Goal: Use online tool/utility: Utilize a website feature to perform a specific function

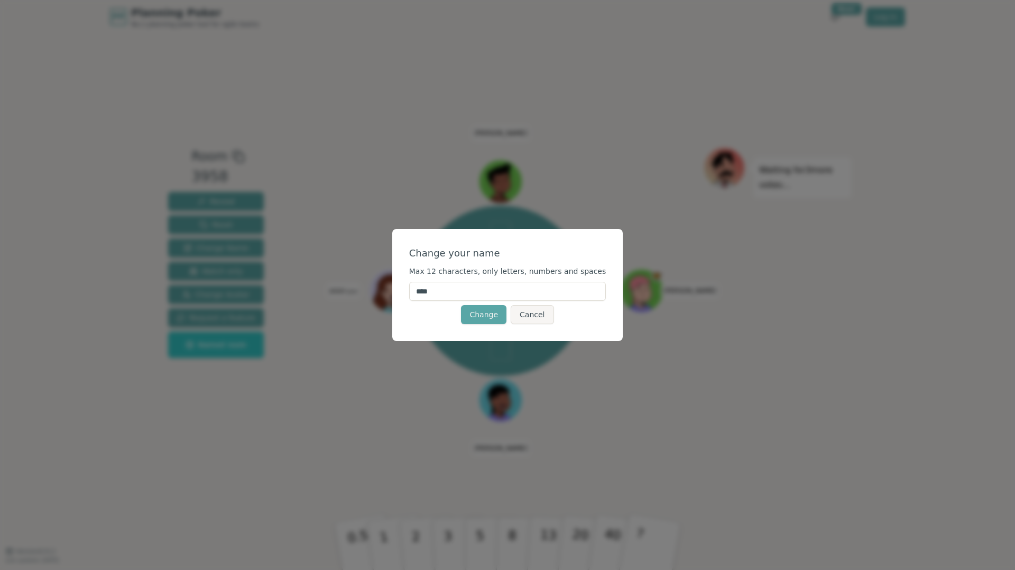
click at [511, 289] on input "****" at bounding box center [507, 291] width 197 height 19
type input "*********"
click at [489, 317] on button "Change" at bounding box center [483, 314] width 45 height 19
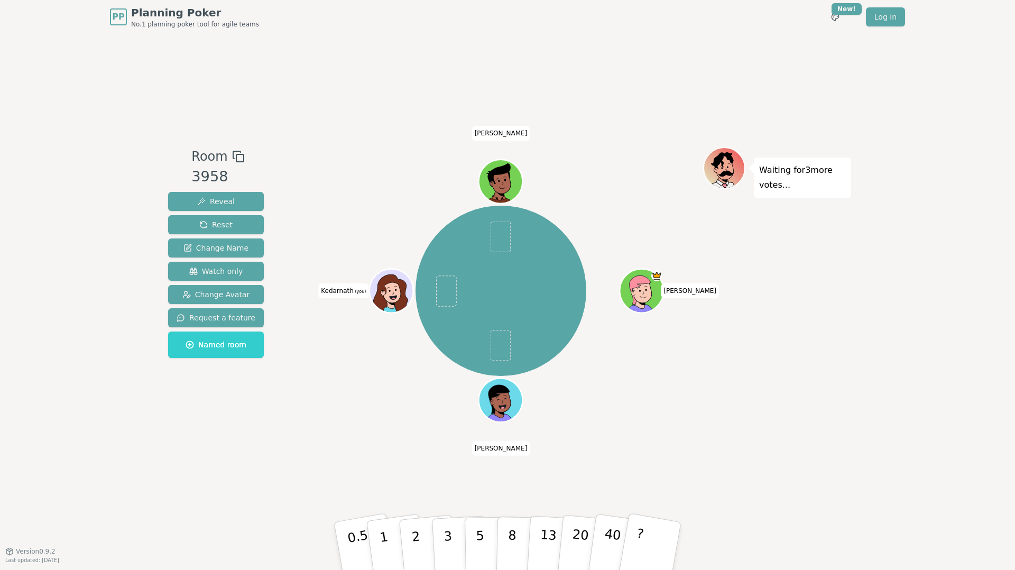
click at [394, 286] on icon at bounding box center [393, 287] width 34 height 5
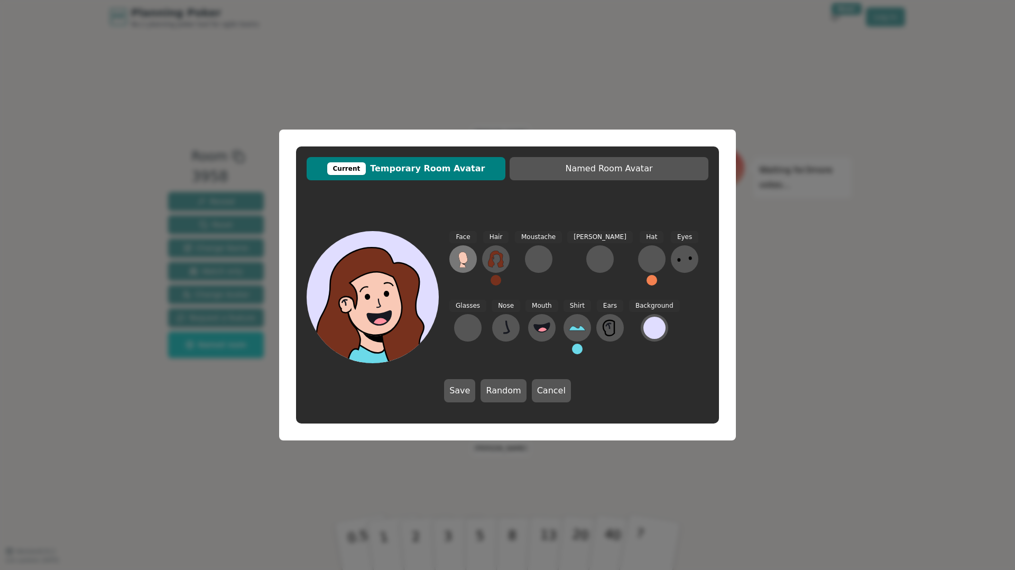
click at [466, 263] on ellipse at bounding box center [465, 262] width 6 height 6
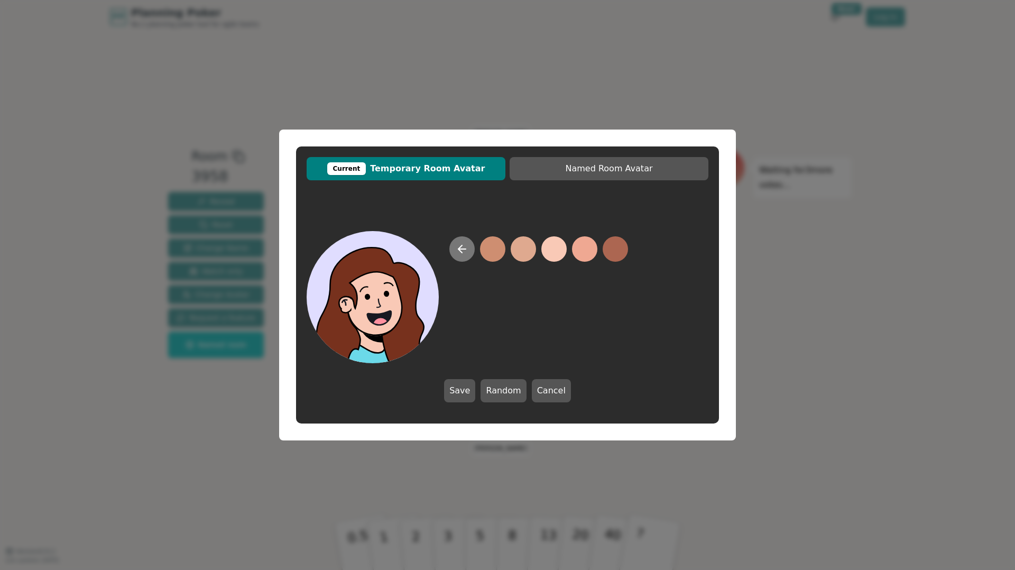
click at [462, 249] on icon at bounding box center [461, 249] width 7 height 0
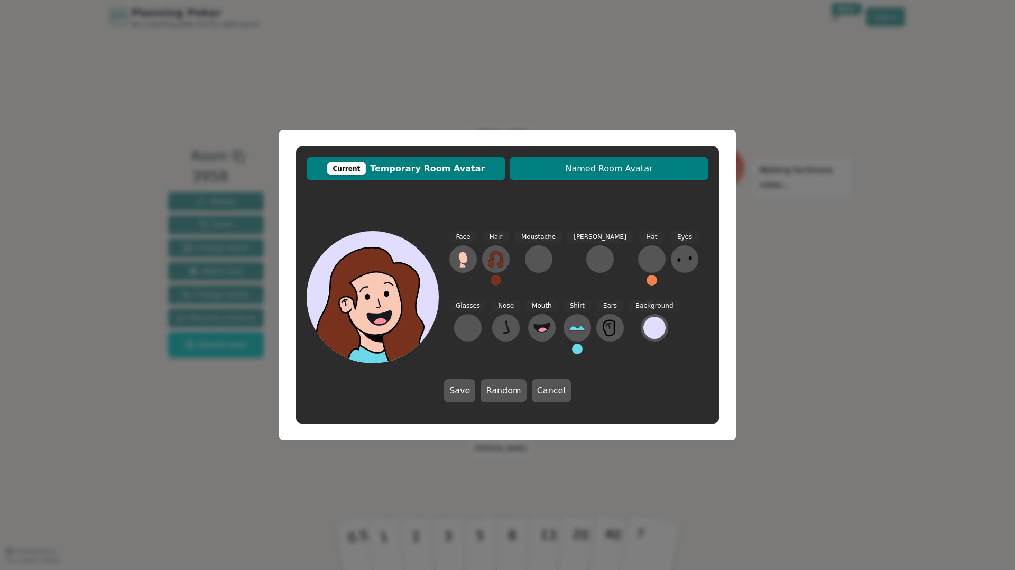
click at [566, 172] on span "Named Room Avatar" at bounding box center [609, 168] width 188 height 13
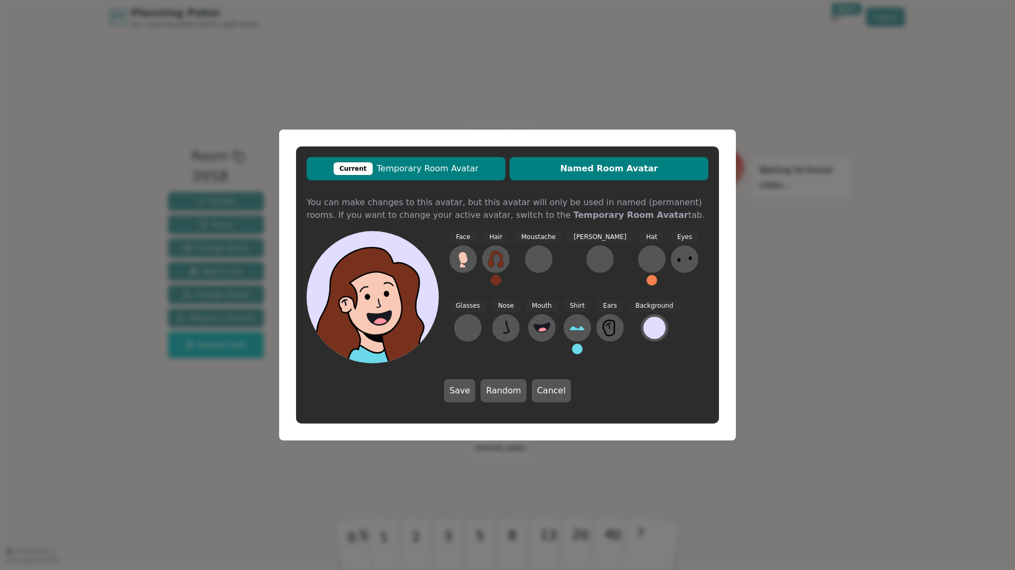
click at [473, 176] on button "Current Temporary Room Avatar" at bounding box center [406, 168] width 199 height 23
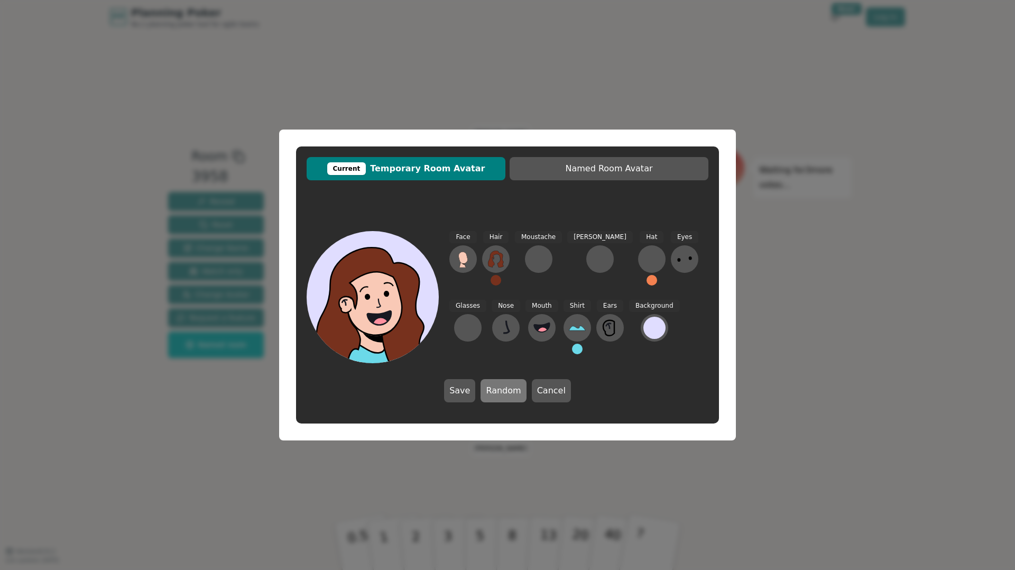
click at [499, 394] on button "Random" at bounding box center [503, 390] width 45 height 23
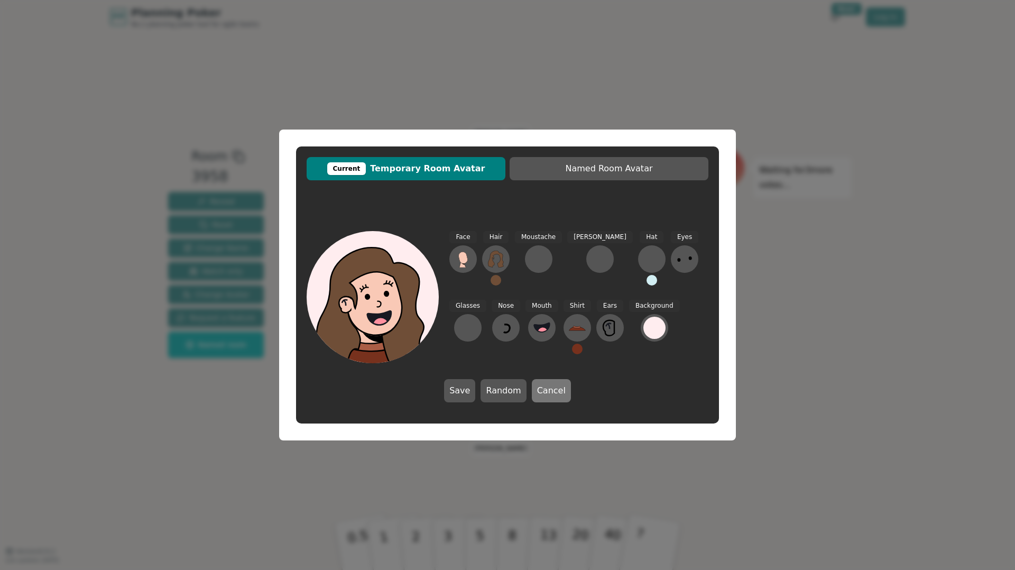
click at [546, 394] on button "Cancel" at bounding box center [551, 390] width 39 height 23
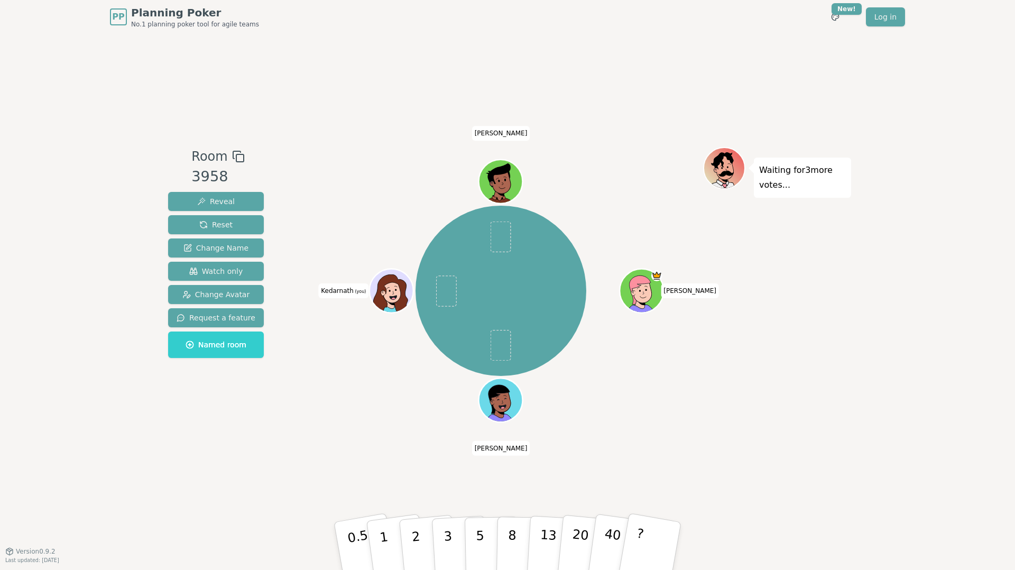
click at [391, 289] on icon at bounding box center [393, 290] width 43 height 5
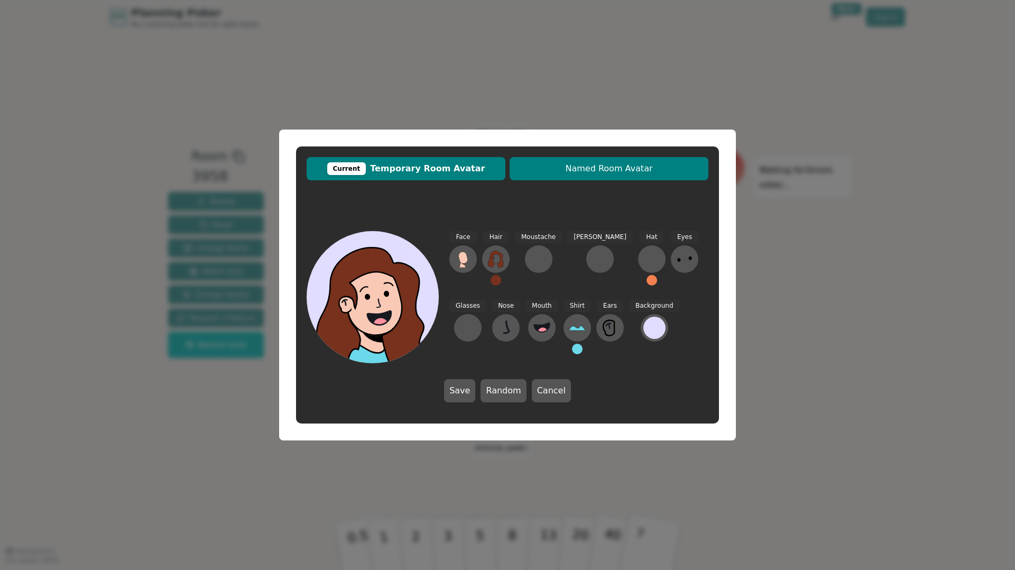
click at [602, 171] on span "Named Room Avatar" at bounding box center [609, 168] width 188 height 13
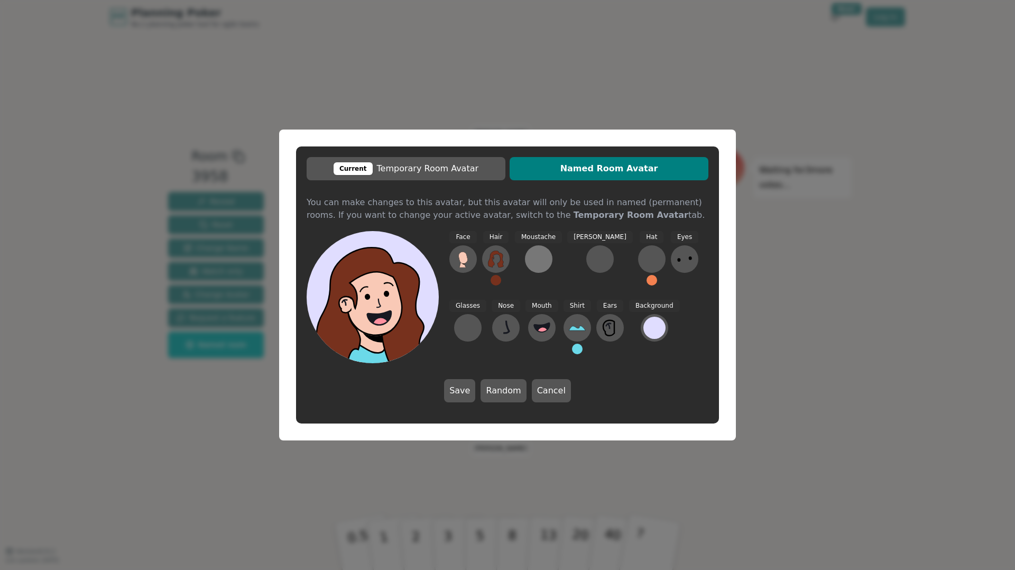
click at [541, 255] on div at bounding box center [538, 259] width 17 height 17
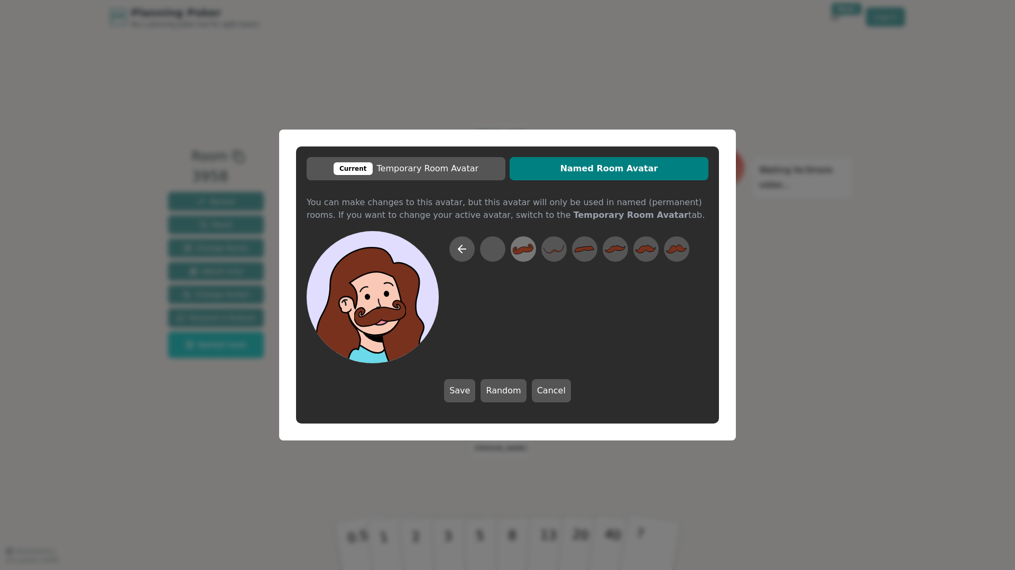
click at [522, 250] on icon at bounding box center [523, 249] width 21 height 11
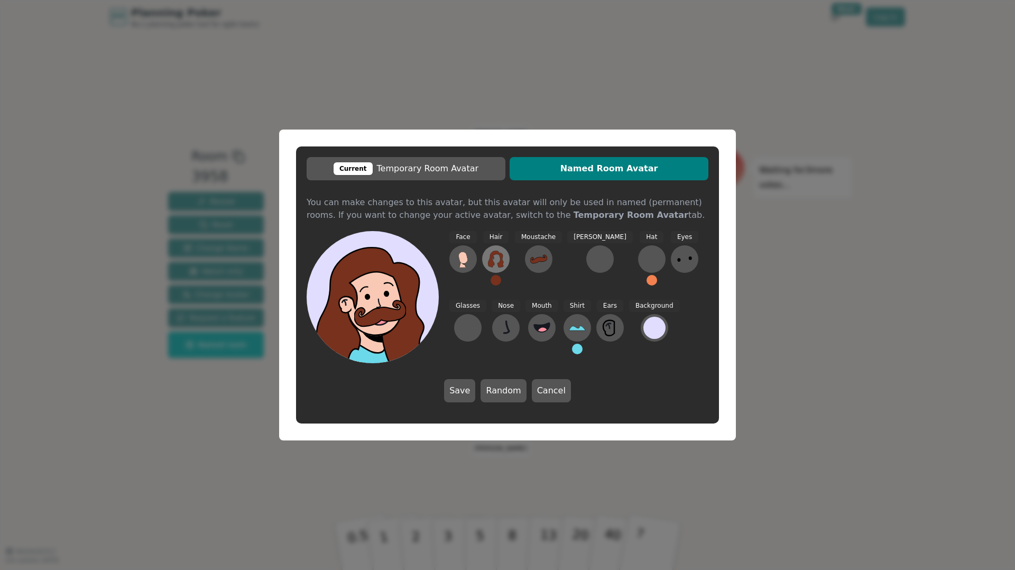
click at [494, 255] on icon at bounding box center [495, 259] width 17 height 17
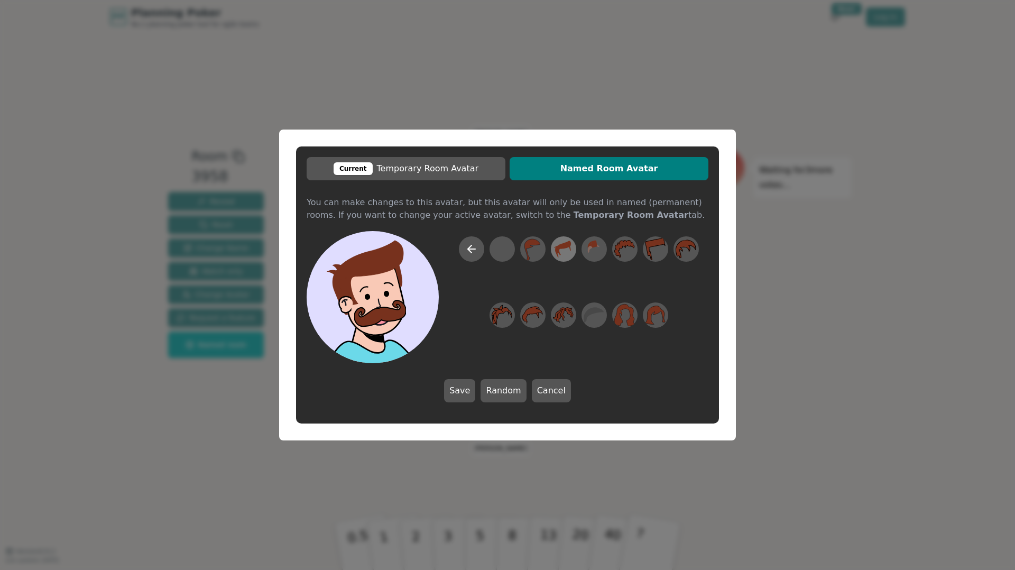
click at [554, 251] on icon at bounding box center [563, 249] width 21 height 24
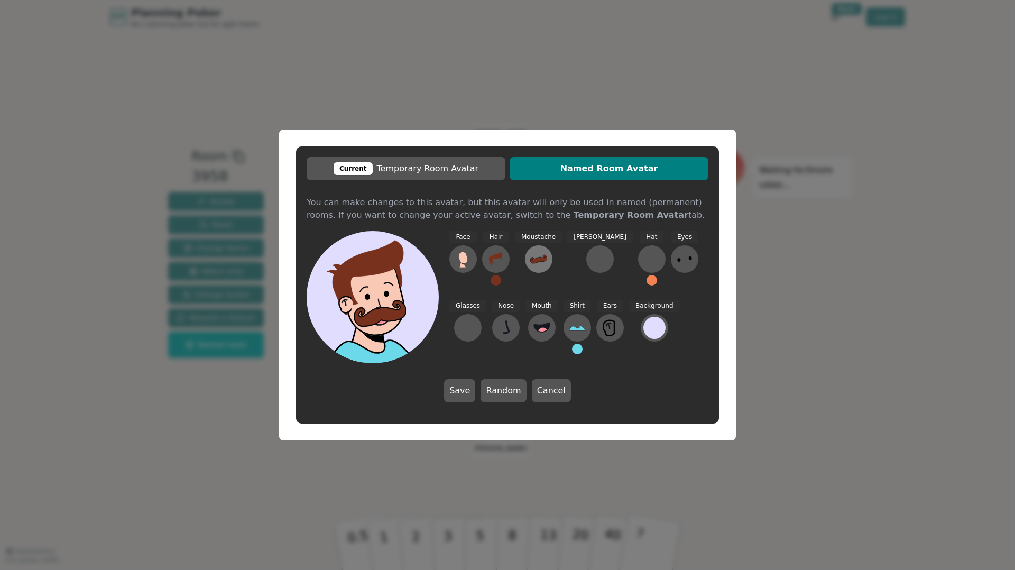
click at [534, 254] on icon at bounding box center [538, 259] width 17 height 17
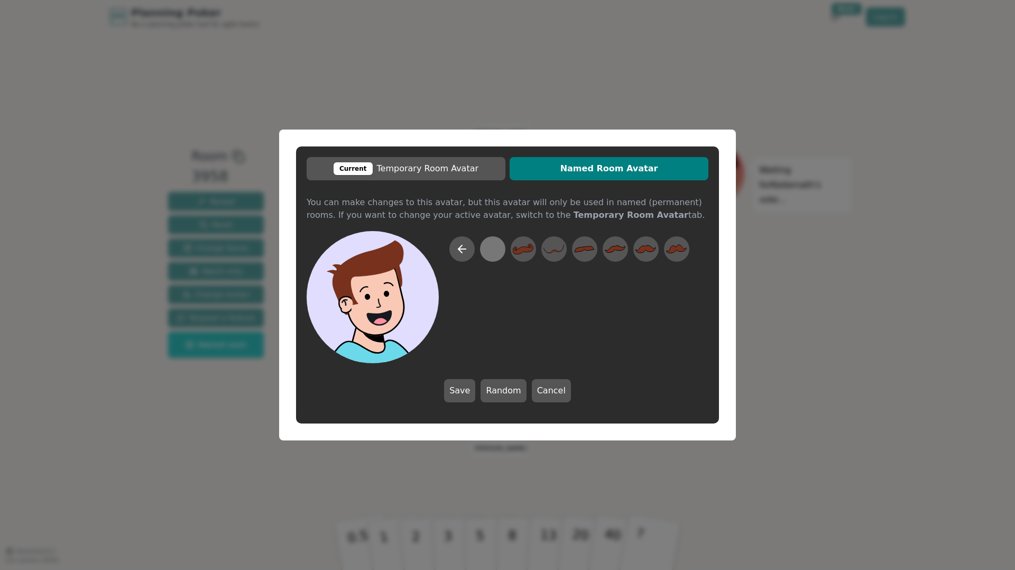
click at [487, 247] on div at bounding box center [492, 249] width 21 height 24
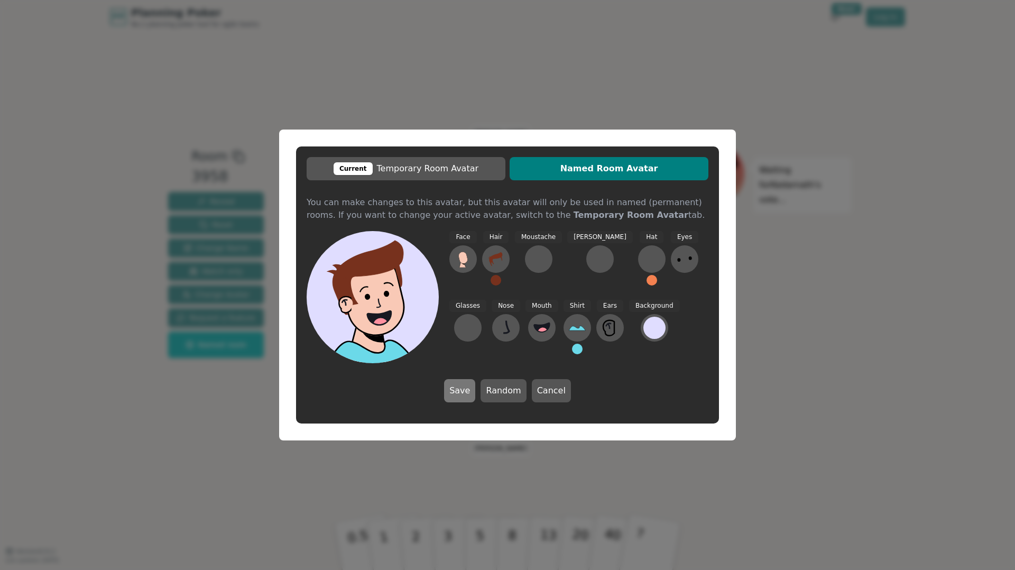
click at [469, 396] on button "Save" at bounding box center [459, 390] width 31 height 23
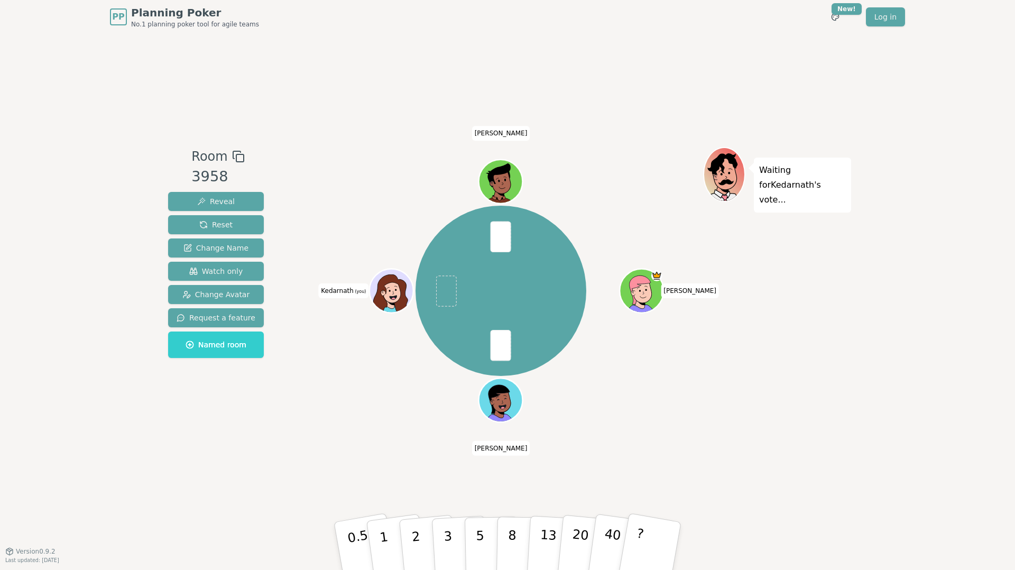
click at [374, 185] on div "[PERSON_NAME] (you) [PERSON_NAME]" at bounding box center [501, 291] width 404 height 250
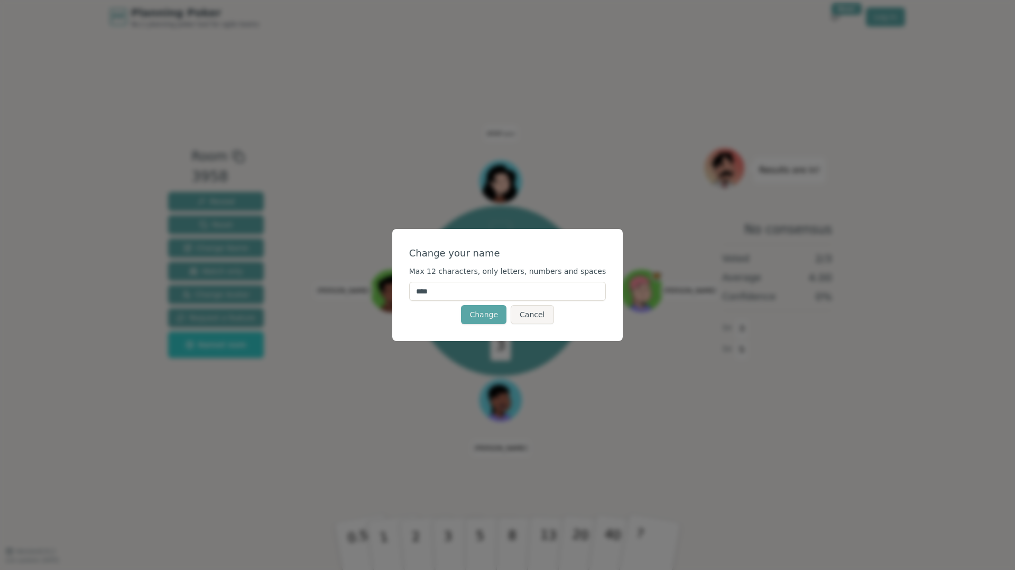
click at [467, 290] on input "****" at bounding box center [507, 291] width 197 height 19
click at [533, 319] on button "Cancel" at bounding box center [532, 314] width 43 height 19
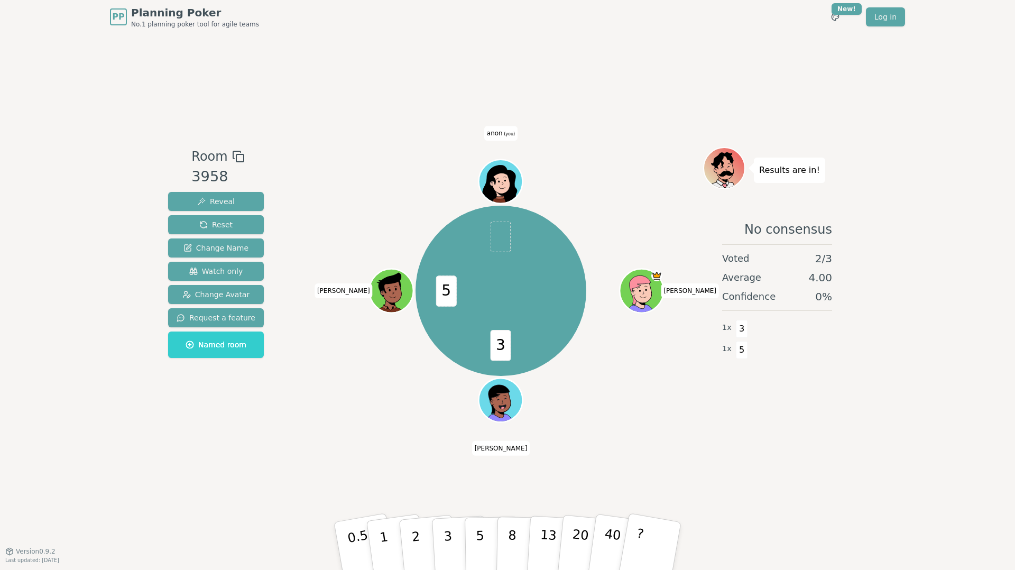
click at [497, 175] on icon at bounding box center [500, 184] width 41 height 39
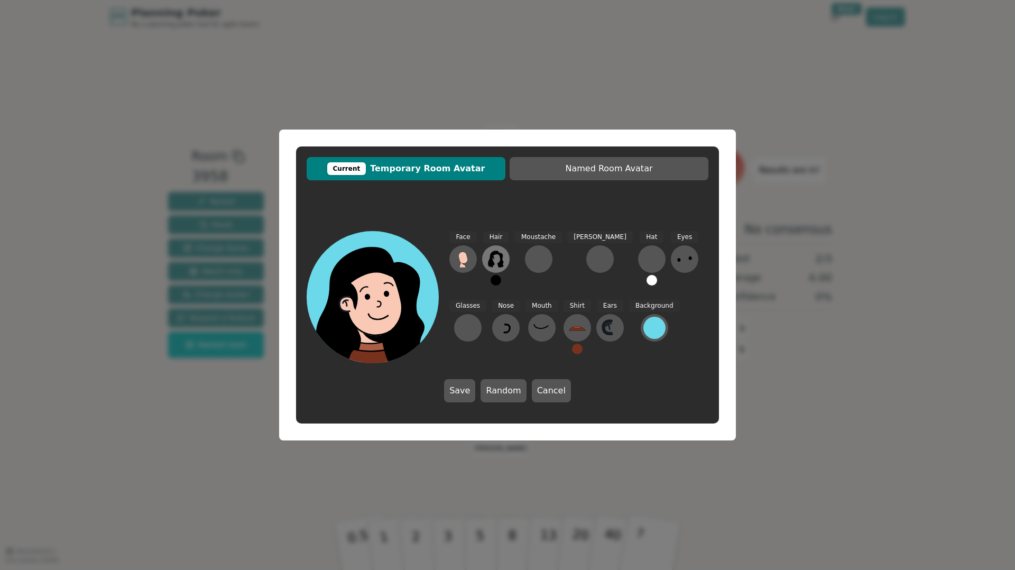
click at [496, 256] on icon at bounding box center [495, 259] width 17 height 17
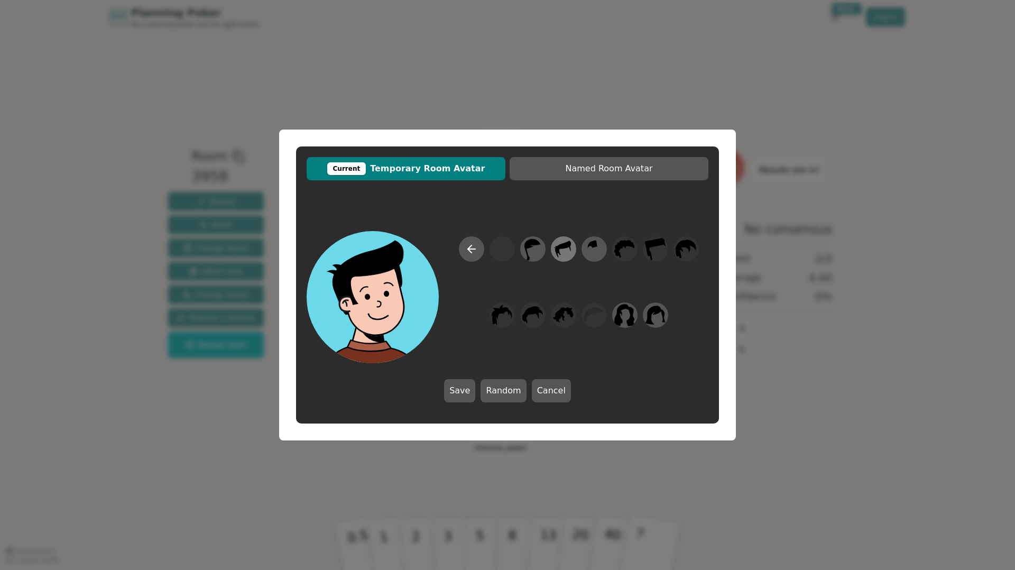
click at [570, 251] on icon at bounding box center [563, 249] width 21 height 24
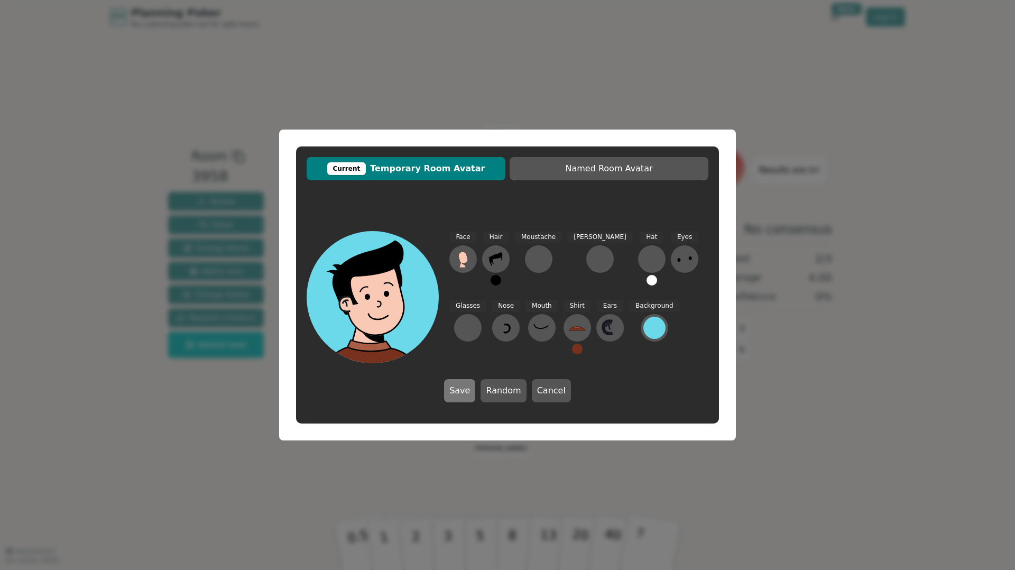
click at [466, 394] on button "Save" at bounding box center [459, 390] width 31 height 23
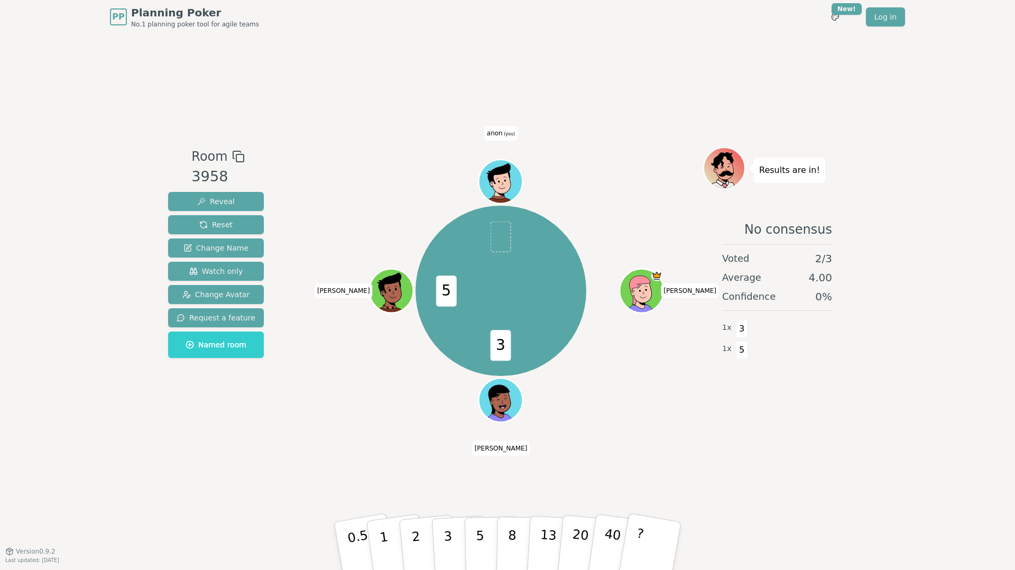
click at [503, 134] on span "(you)" at bounding box center [509, 134] width 13 height 5
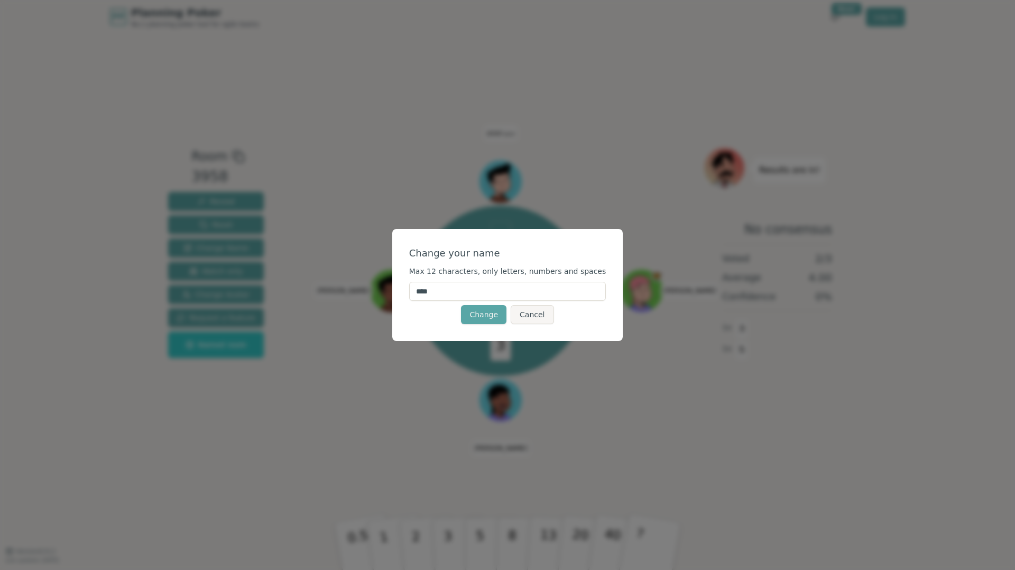
click at [505, 288] on input "****" at bounding box center [507, 291] width 197 height 19
type input "*********"
click at [481, 317] on button "Change" at bounding box center [483, 314] width 45 height 19
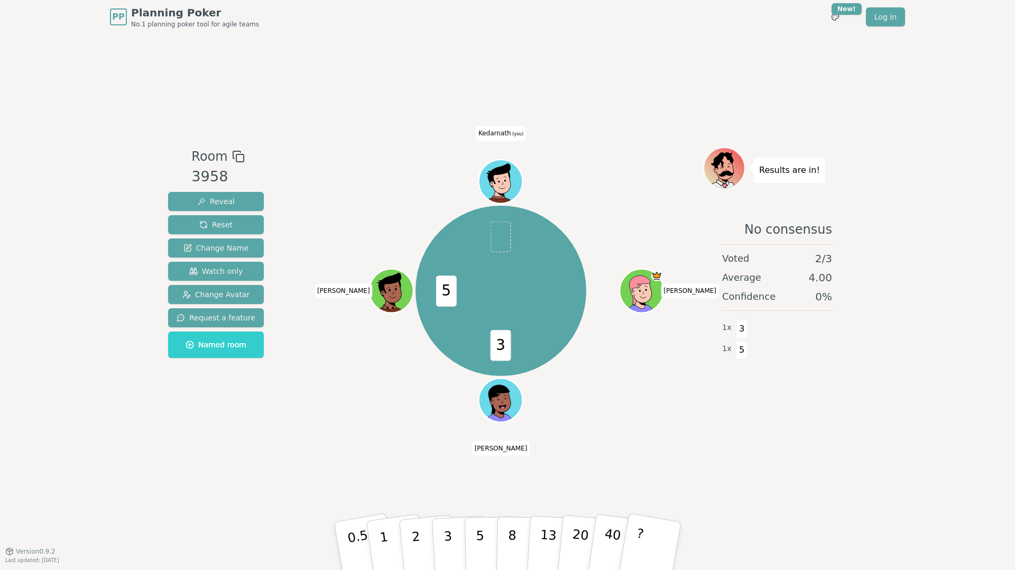
click at [902, 460] on div "PP Planning Poker No.1 planning poker tool for agile teams Toggle theme New! Lo…" at bounding box center [507, 285] width 1015 height 570
click at [481, 537] on p "5" at bounding box center [480, 546] width 9 height 57
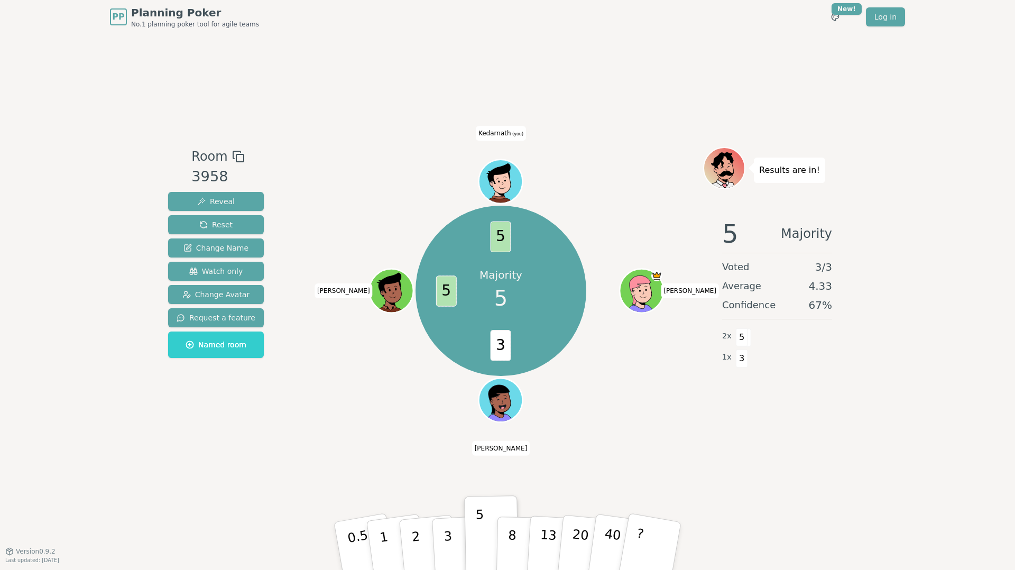
click at [845, 430] on div "Results are in! 5 Majority Voted 3 / 3 Average 4.33 Confidence 67 % 2 x 5 1 x 3" at bounding box center [777, 292] width 148 height 291
click at [857, 441] on div "PP Planning Poker No.1 planning poker tool for agile teams Toggle theme New! Lo…" at bounding box center [507, 285] width 1015 height 570
click at [847, 478] on div "Room 3958 Reveal Reset Change Name Watch only Change Avatar Request a feature N…" at bounding box center [507, 292] width 687 height 517
